Goal: Find specific page/section: Find specific page/section

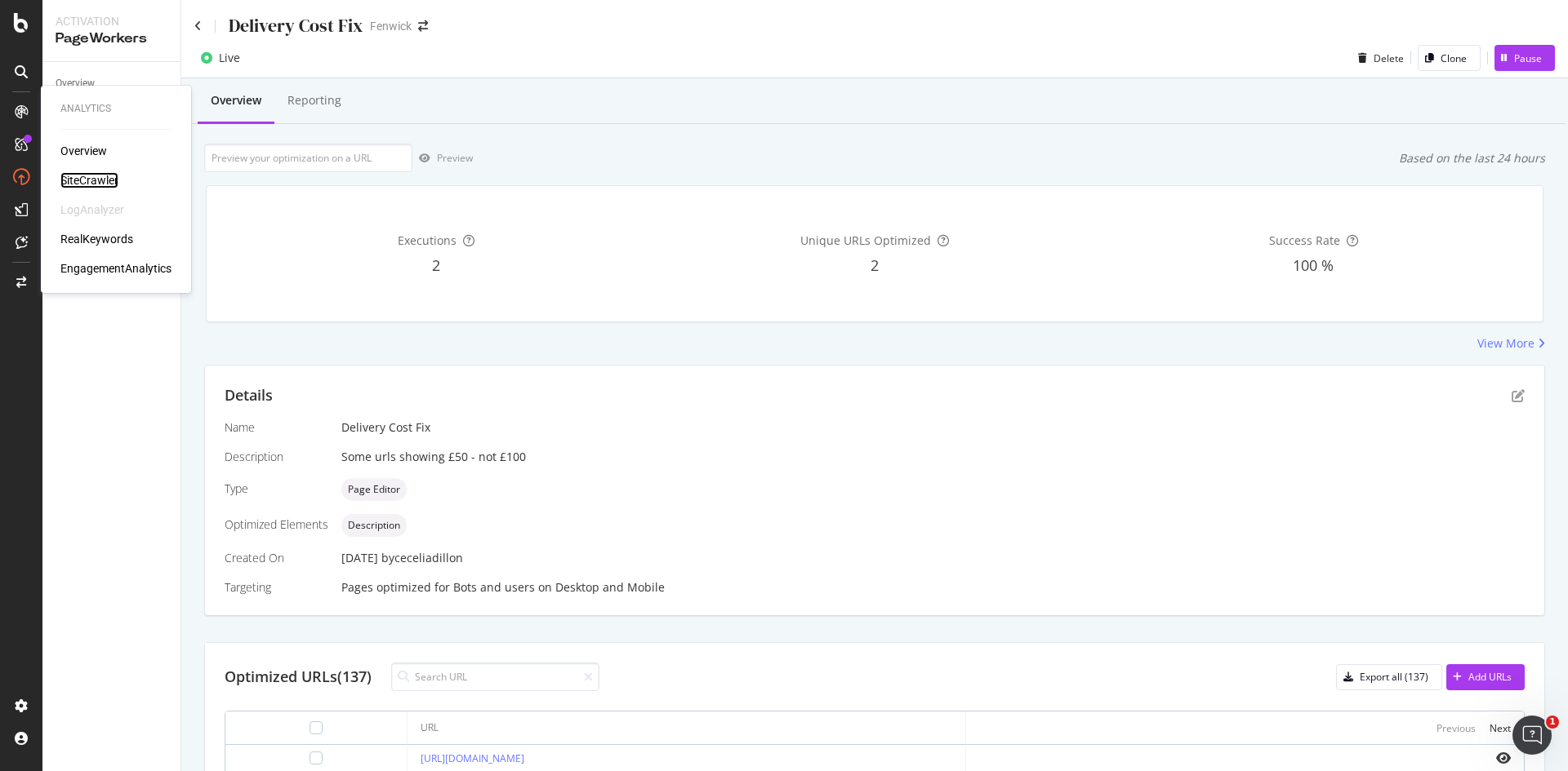
click at [91, 181] on div "SiteCrawler" at bounding box center [89, 181] width 58 height 16
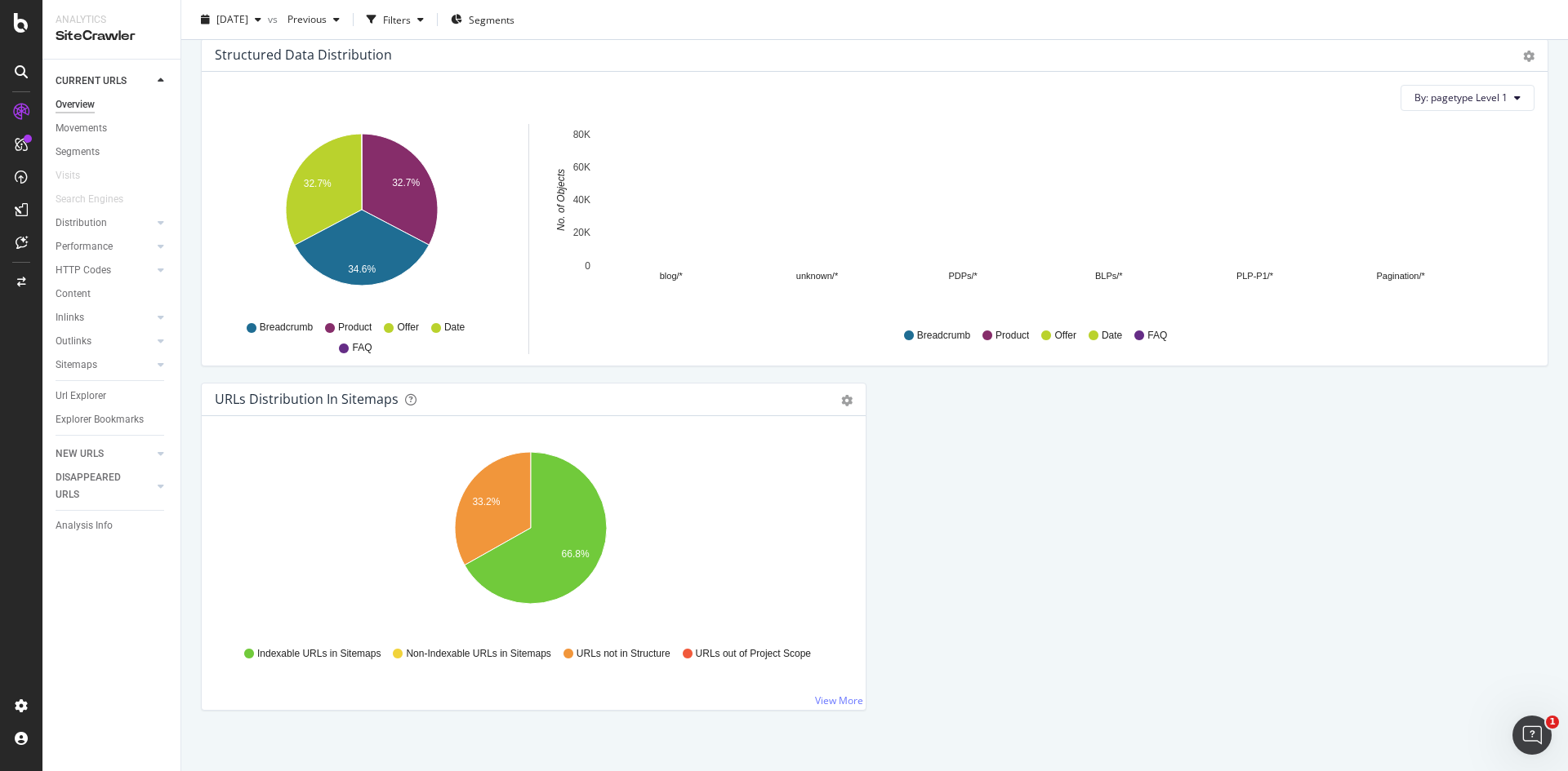
scroll to position [1597, 0]
